Goal: Navigation & Orientation: Find specific page/section

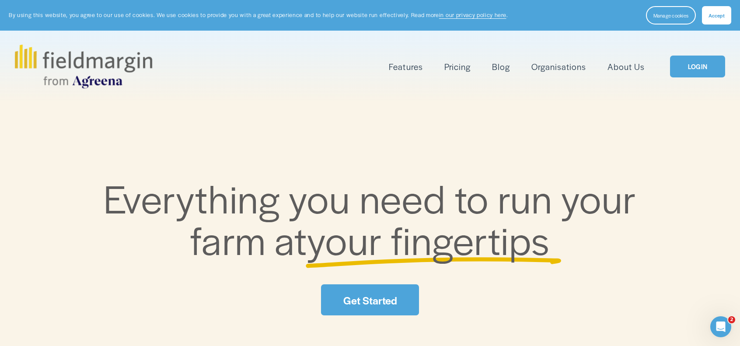
click at [700, 62] on link "LOGIN" at bounding box center [697, 67] width 55 height 22
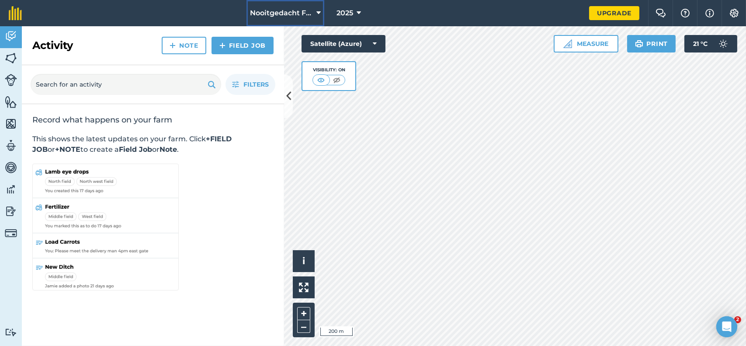
click at [319, 14] on icon at bounding box center [318, 13] width 4 height 10
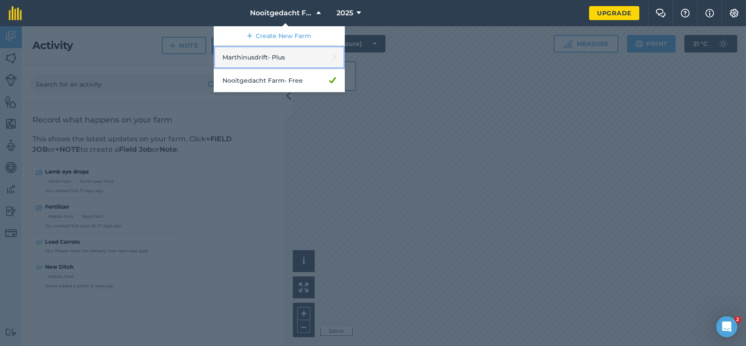
click at [294, 60] on link "Marthinusdrift - Plus" at bounding box center [279, 57] width 131 height 23
